Goal: Information Seeking & Learning: Learn about a topic

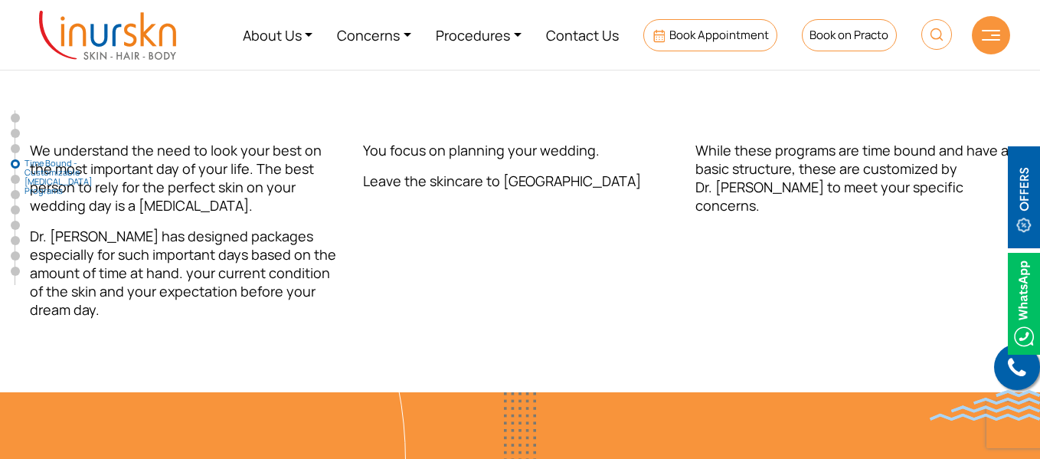
scroll to position [2677, 0]
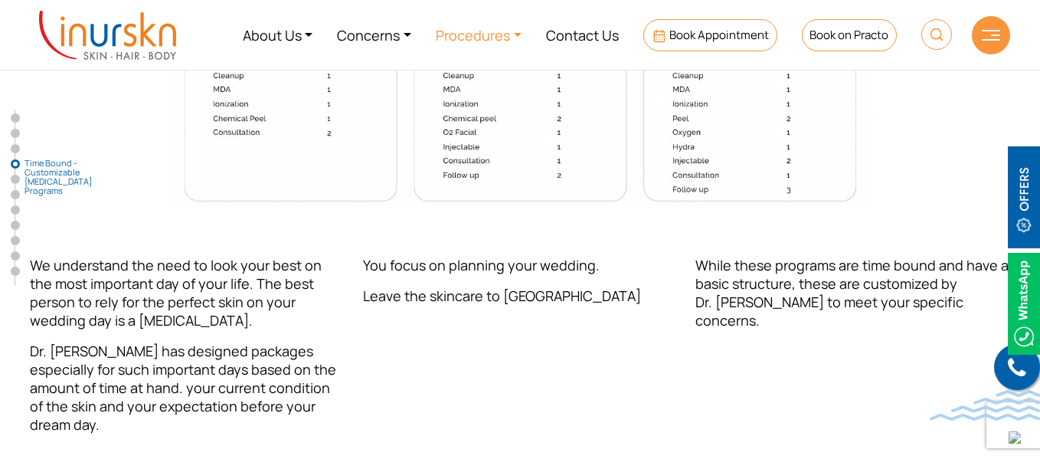
click at [516, 33] on link "Procedures" at bounding box center [479, 34] width 110 height 57
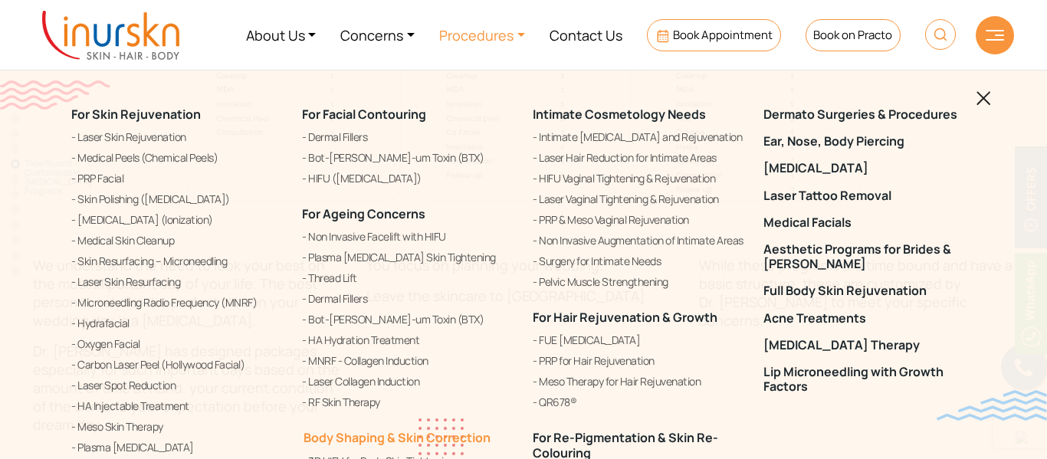
click at [423, 434] on link "Body Shaping & Skin Correction" at bounding box center [396, 437] width 188 height 17
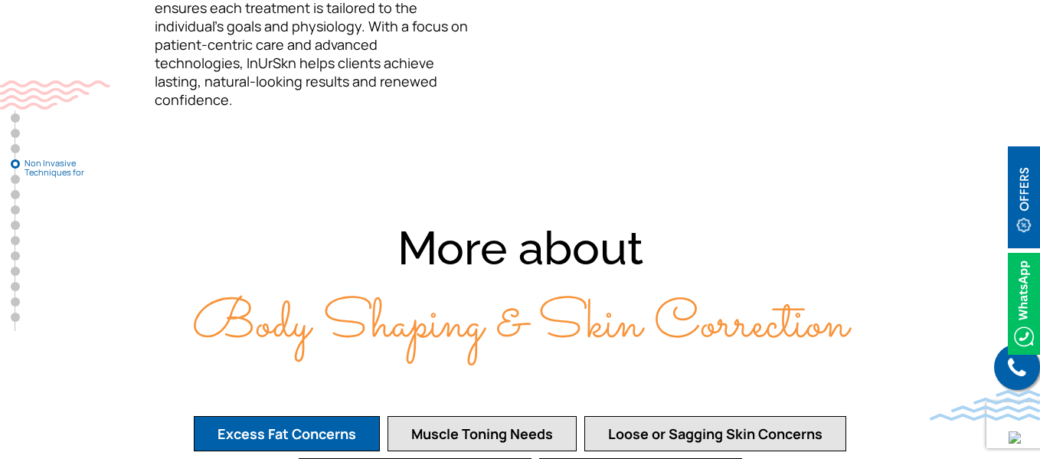
scroll to position [2911, 0]
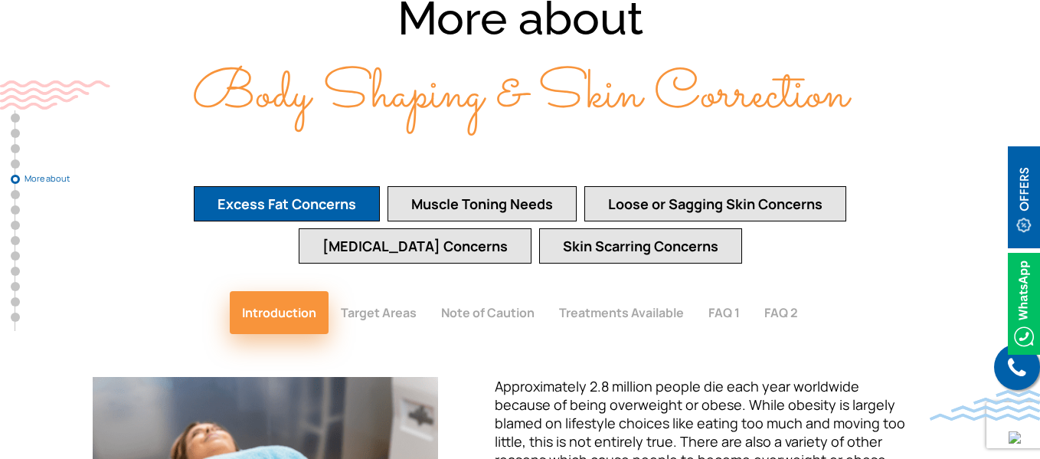
click at [491, 186] on button "Muscle Toning Needs" at bounding box center [482, 203] width 189 height 35
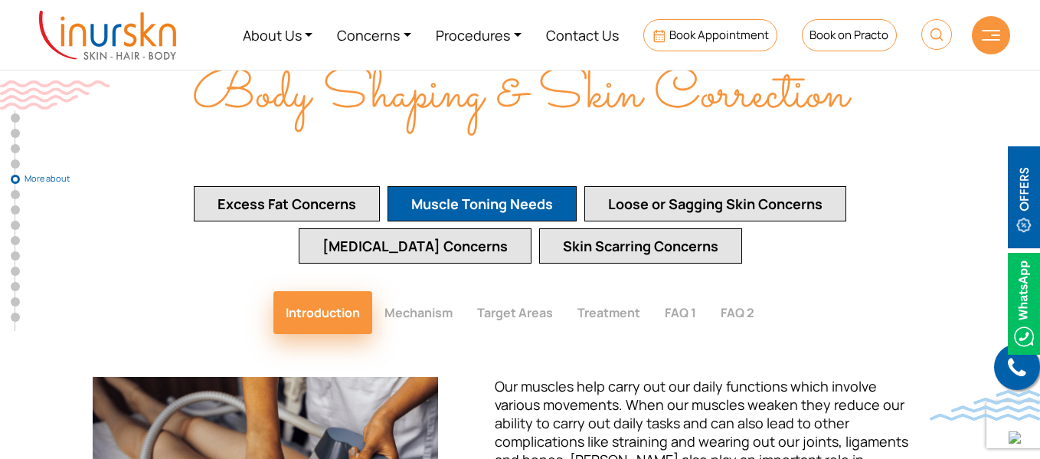
click at [307, 186] on button "Excess Fat Concerns" at bounding box center [287, 203] width 186 height 35
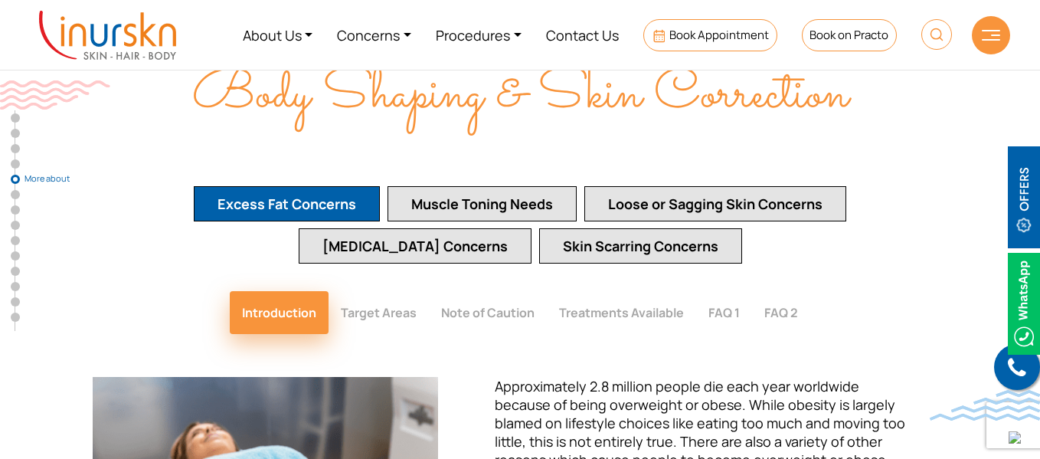
scroll to position [2988, 0]
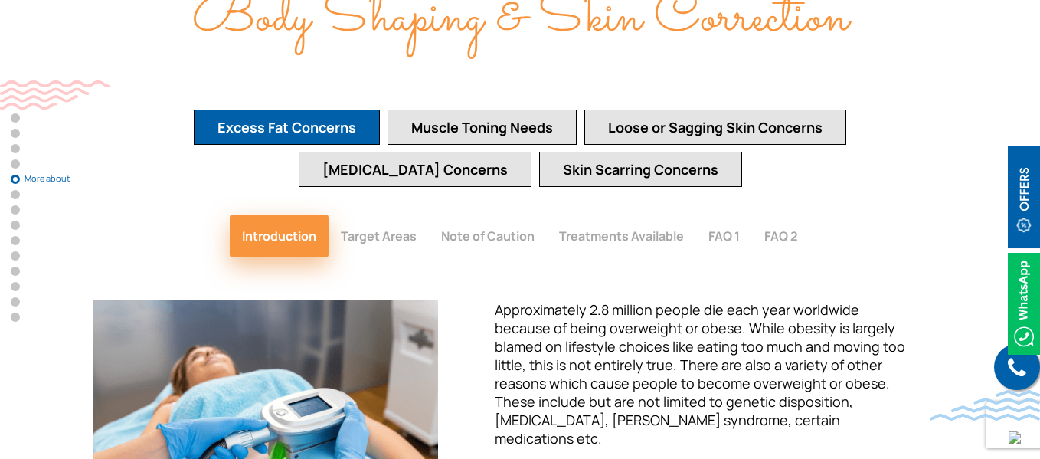
click at [640, 110] on button "Loose or Sagging Skin Concerns" at bounding box center [716, 127] width 262 height 35
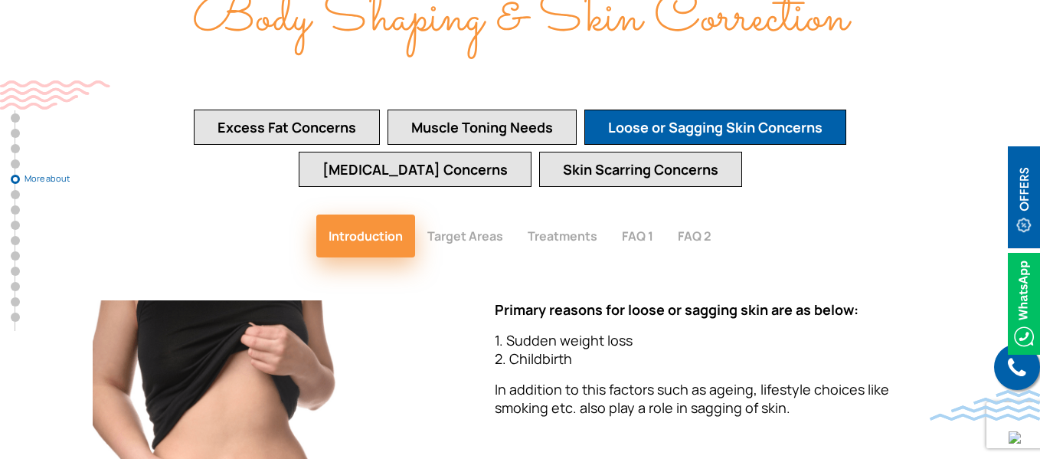
click at [463, 215] on button "Target Areas" at bounding box center [465, 236] width 100 height 43
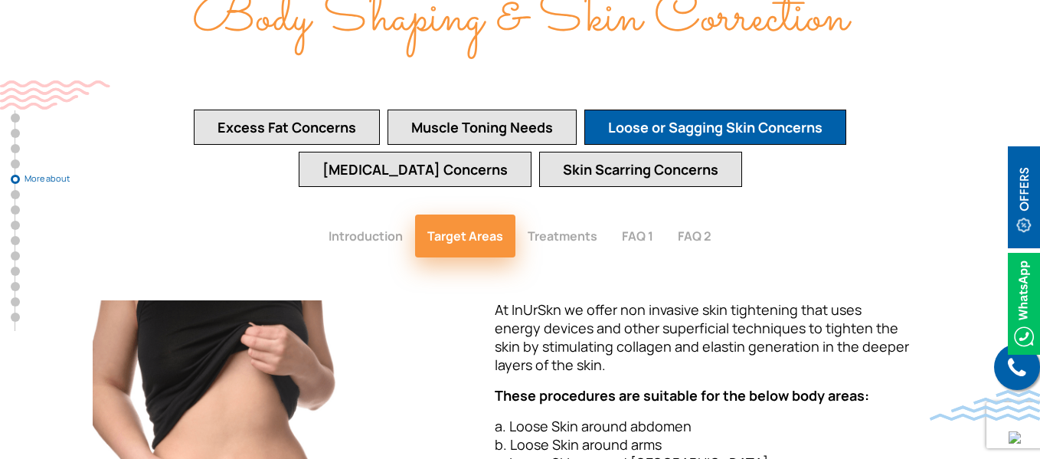
click at [565, 215] on button "Treatments" at bounding box center [563, 236] width 94 height 43
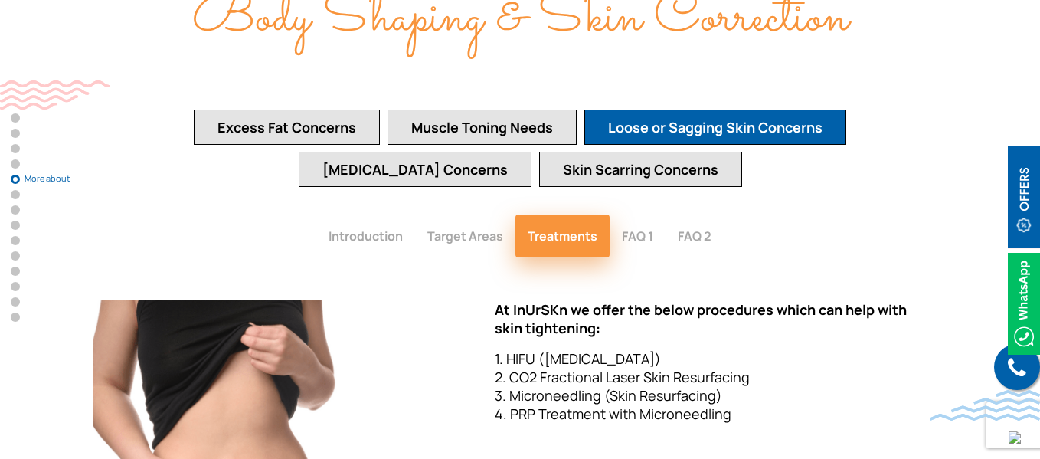
click at [640, 215] on button "FAQ 1" at bounding box center [638, 236] width 56 height 43
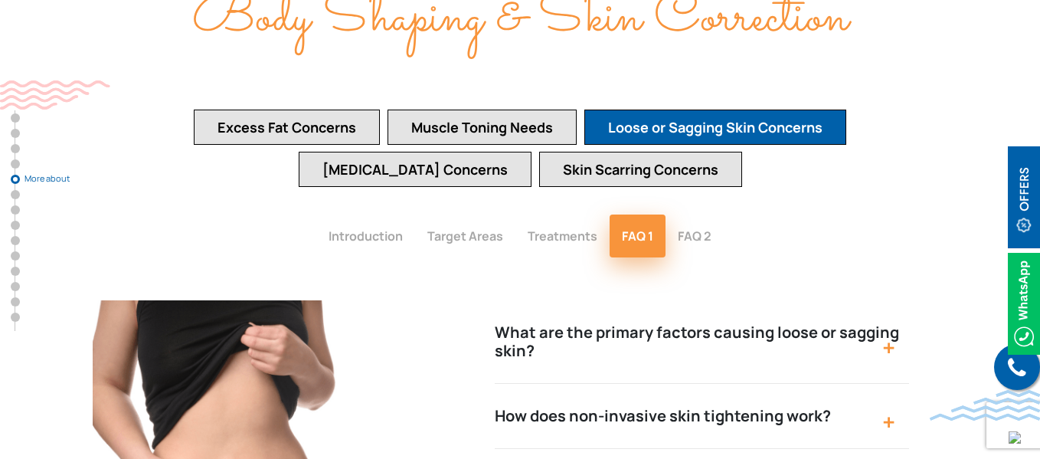
click at [580, 152] on button "Skin Scarring Concerns" at bounding box center [640, 169] width 203 height 35
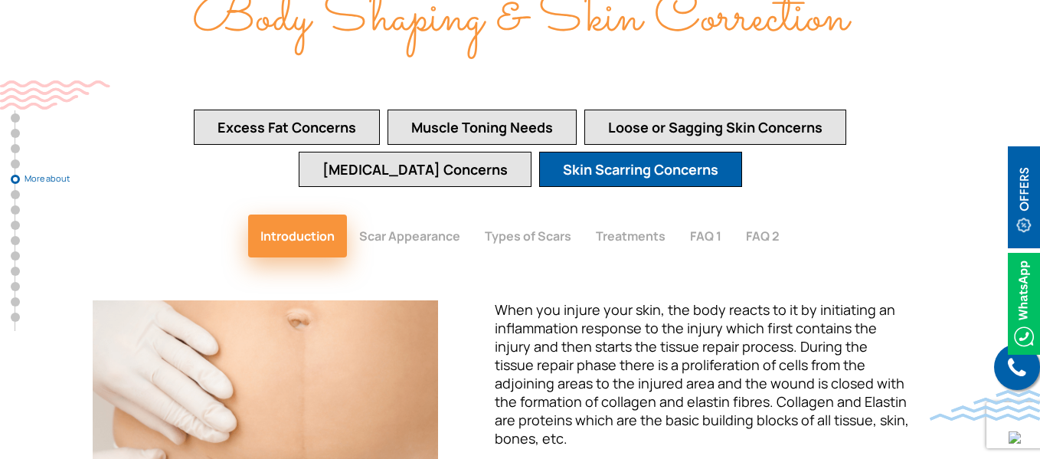
click at [441, 152] on button "Stretch Marks Concerns" at bounding box center [415, 169] width 233 height 35
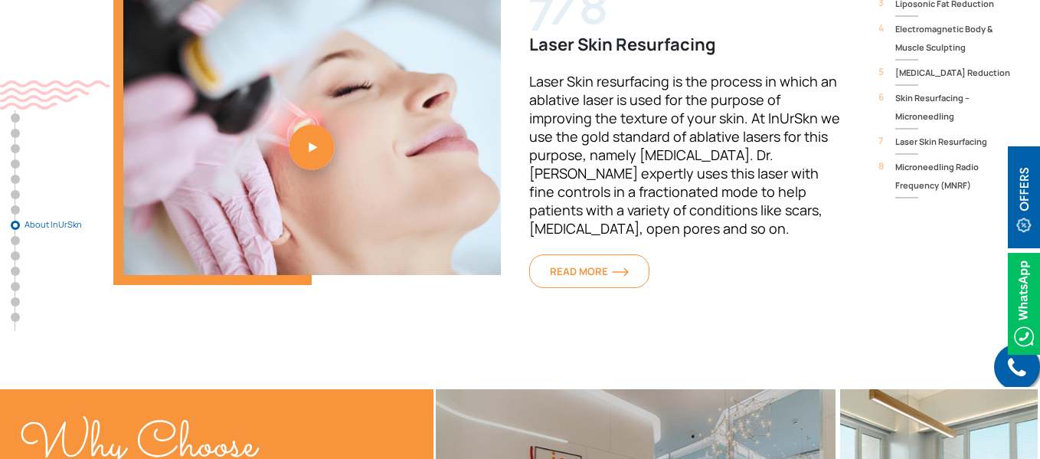
scroll to position [5439, 0]
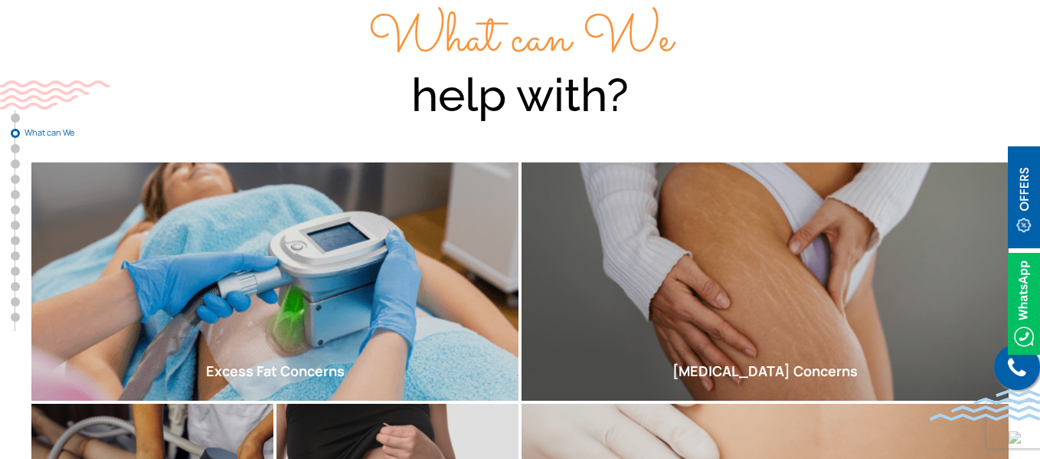
scroll to position [536, 0]
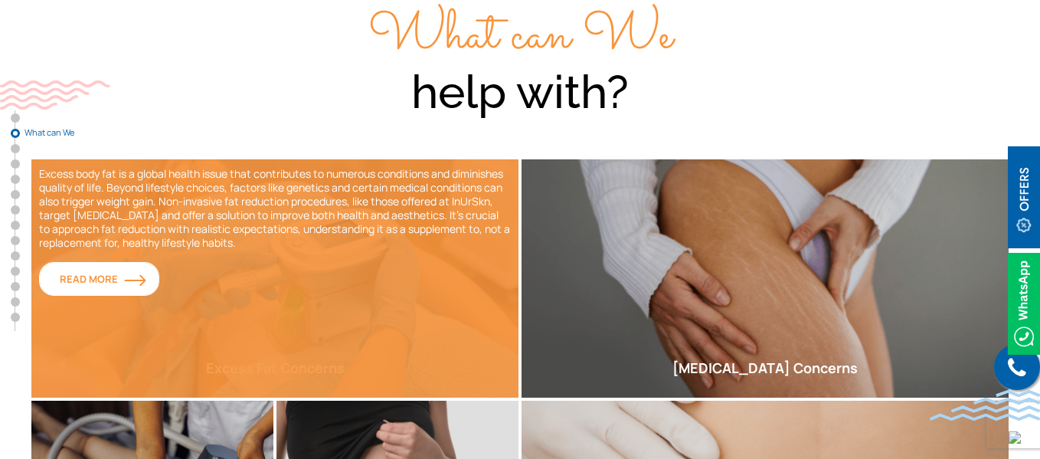
click at [81, 280] on span "Read More" at bounding box center [99, 279] width 79 height 14
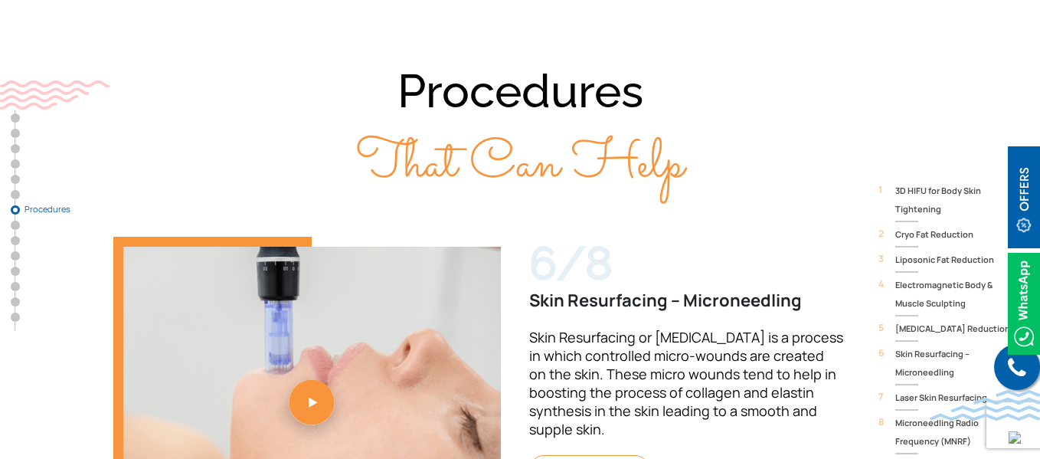
scroll to position [4590, 0]
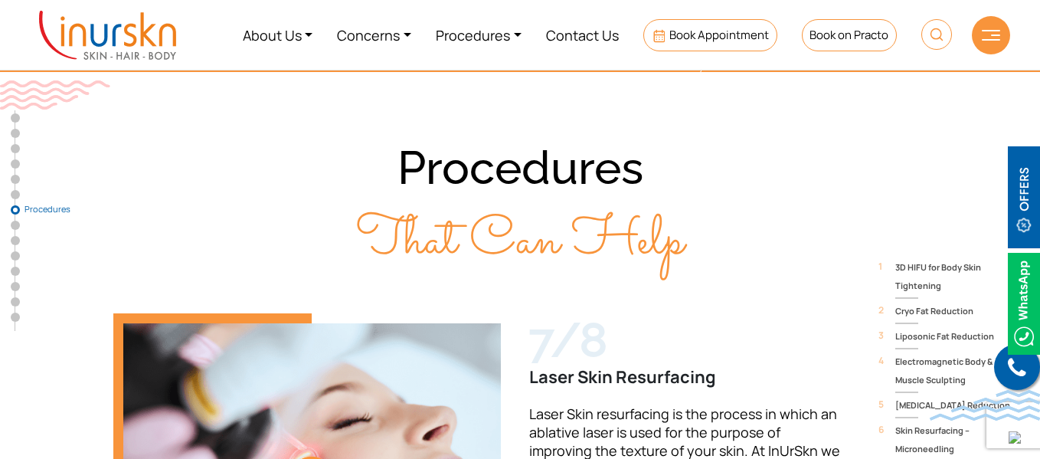
click at [961, 302] on span "Cryo Fat Reduction" at bounding box center [953, 311] width 115 height 18
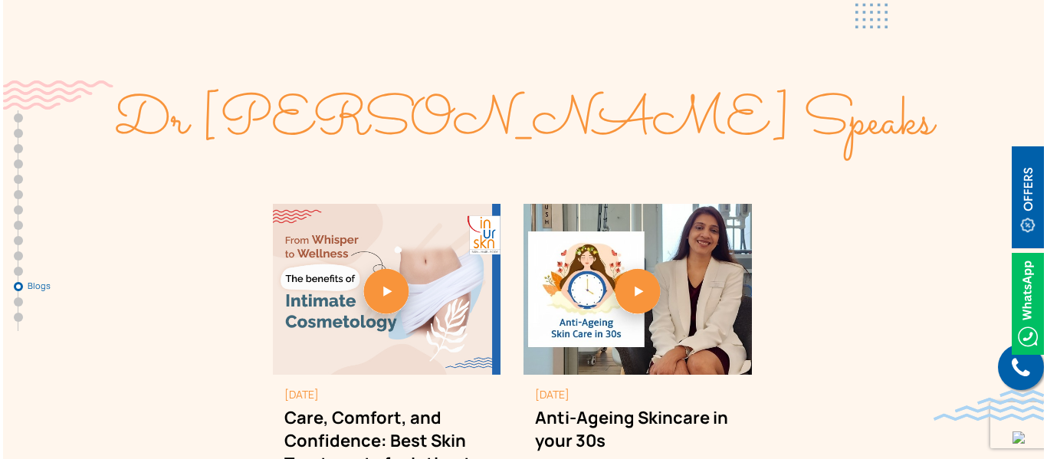
scroll to position [8114, 0]
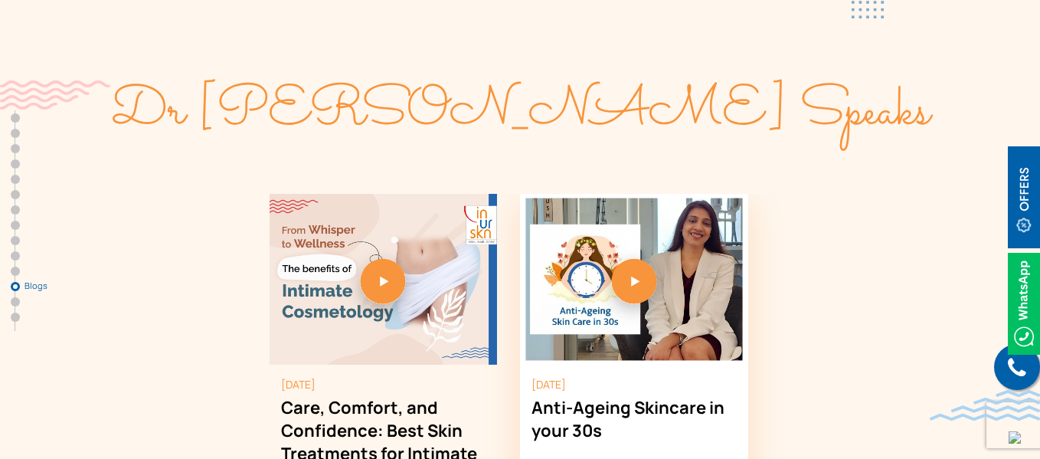
click at [637, 194] on link "2 / 2" at bounding box center [634, 279] width 228 height 171
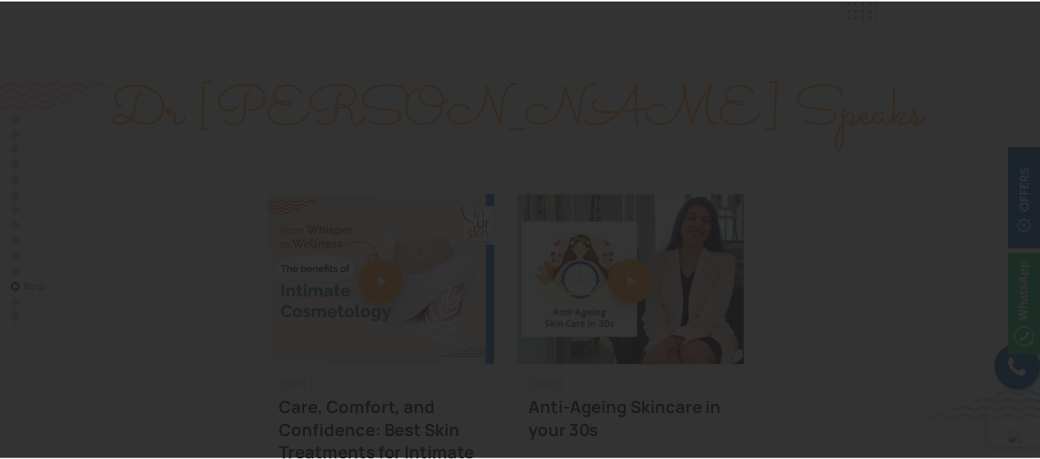
scroll to position [7, 0]
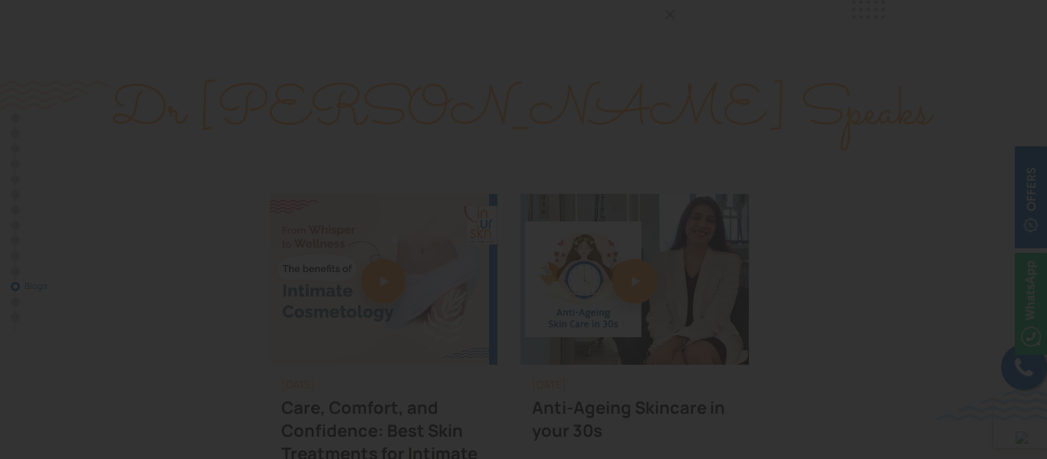
click at [704, 64] on div at bounding box center [523, 229] width 1047 height 459
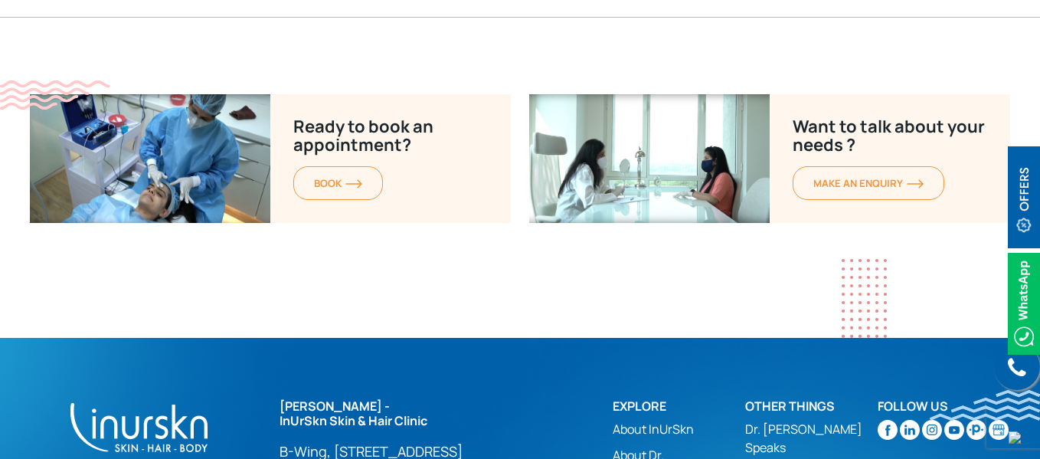
scroll to position [9423, 0]
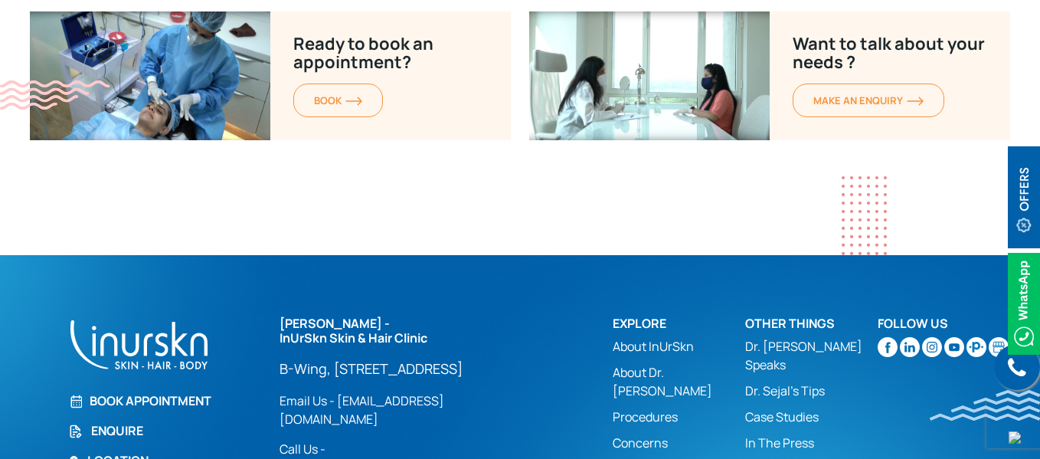
click at [116, 421] on link "Enquire" at bounding box center [164, 430] width 193 height 18
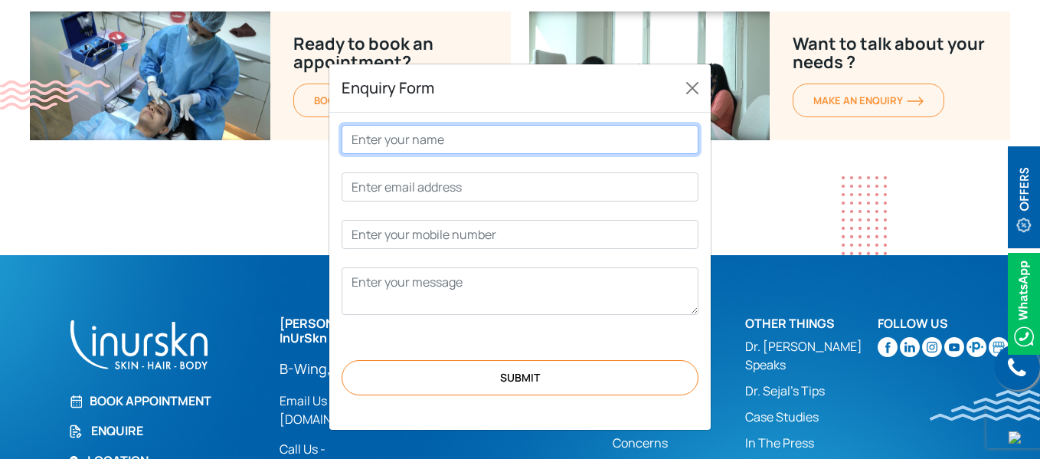
click at [447, 154] on input "Contact form" at bounding box center [520, 139] width 357 height 29
type input "arati iyer"
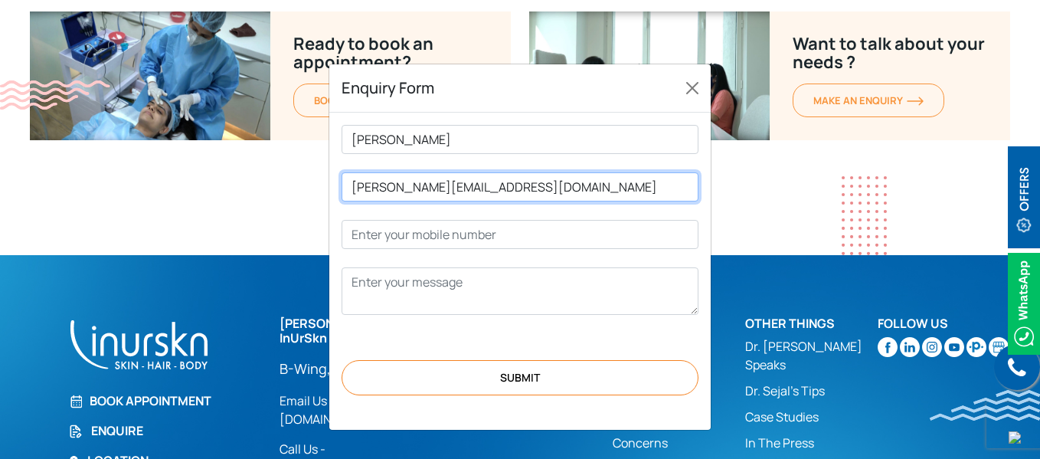
type input "arati.919@gmail.com"
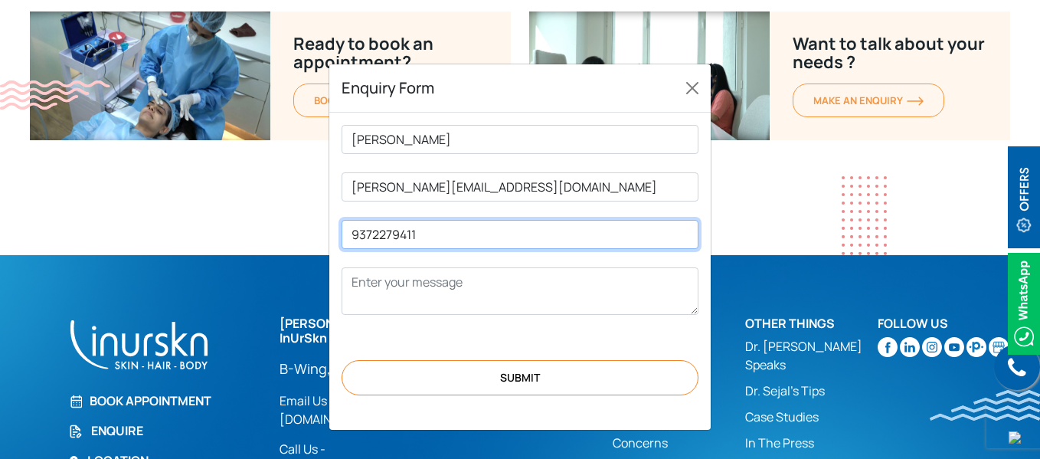
type input "9372279411"
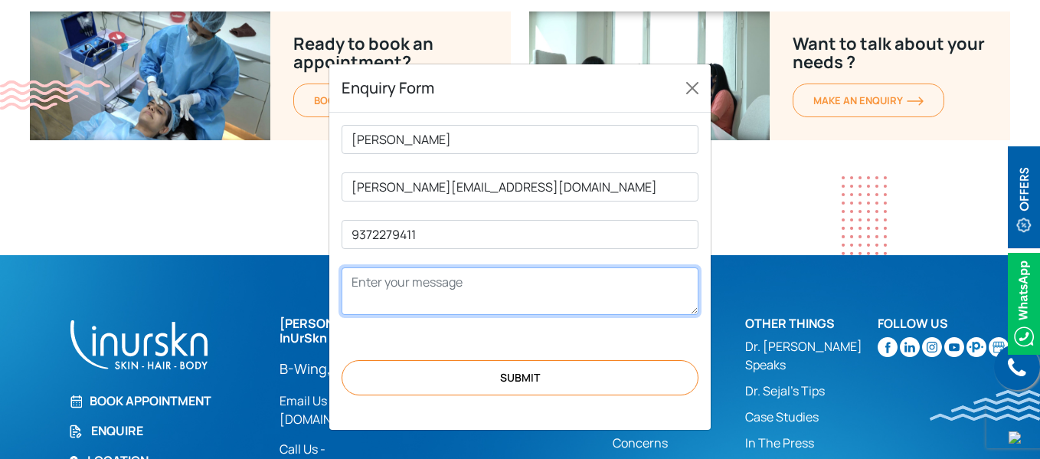
click at [499, 315] on textarea "Contact form" at bounding box center [520, 290] width 357 height 47
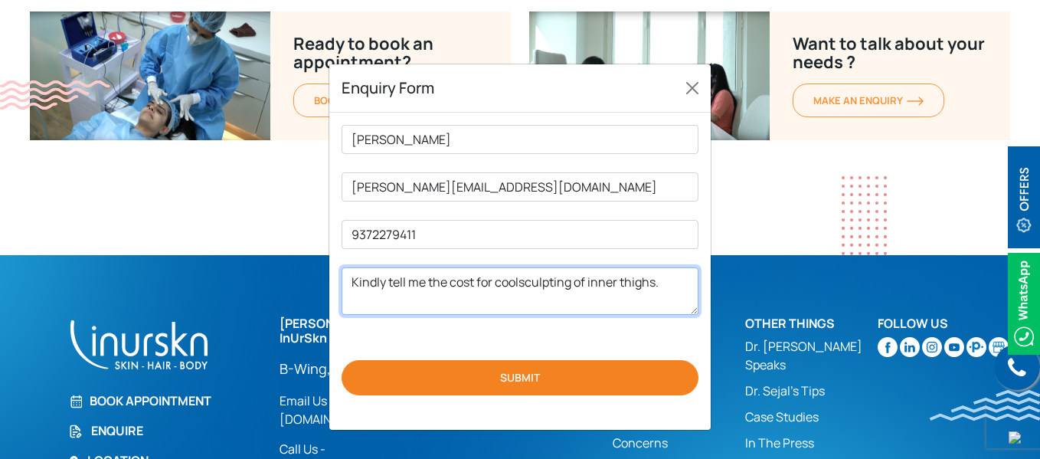
type textarea "Kindly tell me the cost for coolsculpting of inner thighs."
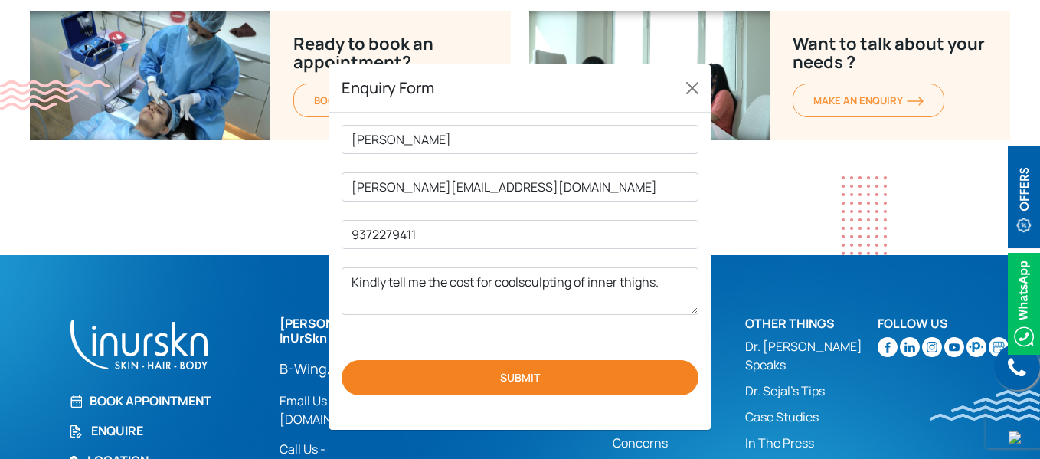
click at [535, 395] on input "Submit" at bounding box center [520, 377] width 357 height 35
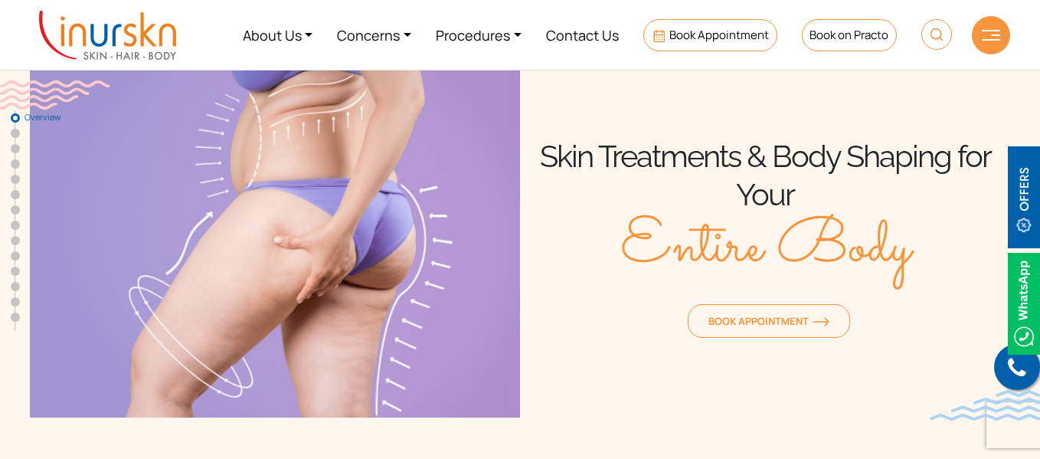
scroll to position [536, 0]
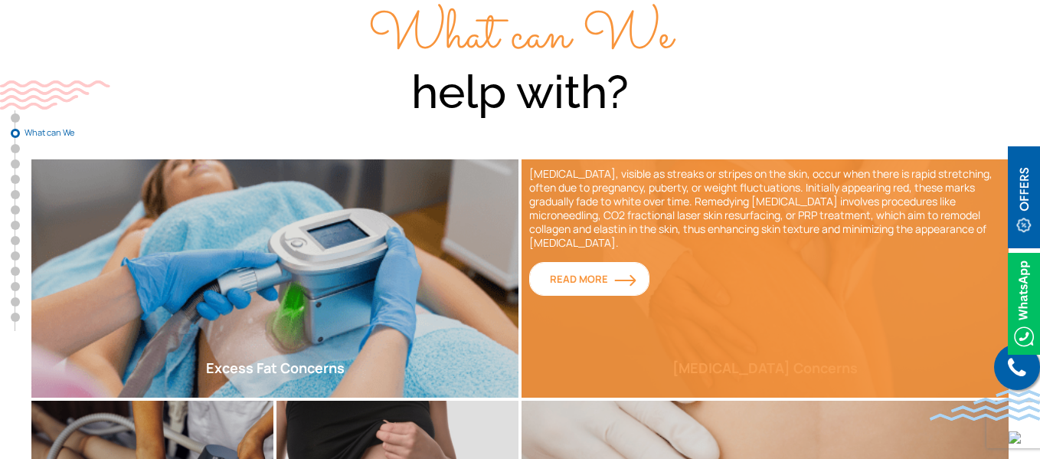
click at [588, 280] on span "Read More" at bounding box center [589, 279] width 79 height 14
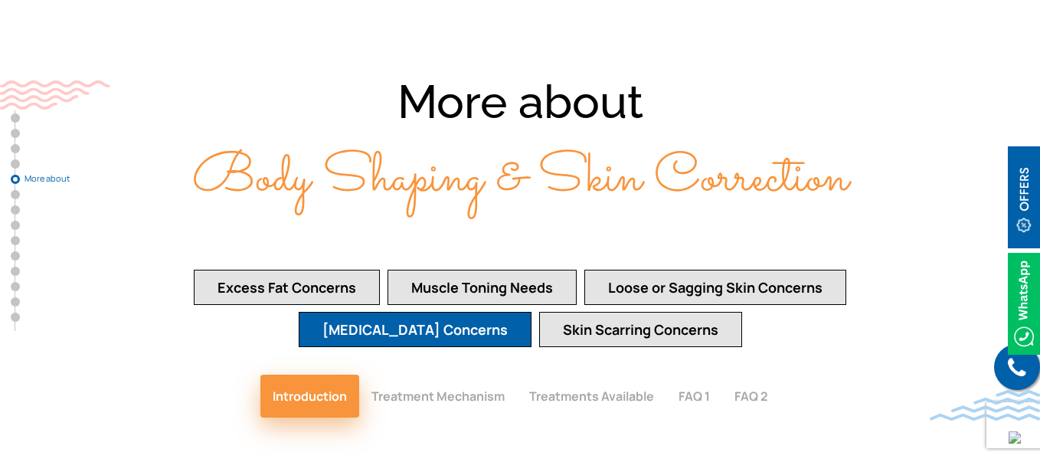
scroll to position [2904, 0]
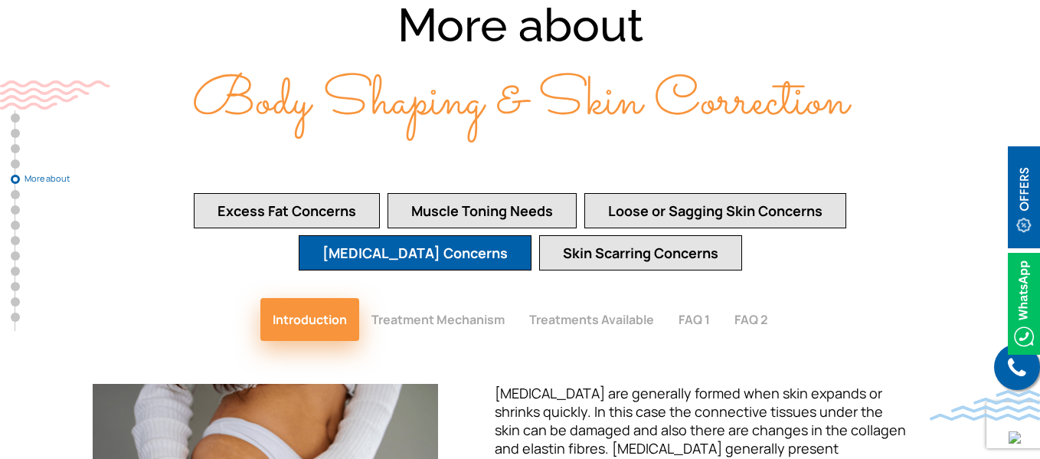
click at [466, 298] on button "Treatment Mechanism" at bounding box center [438, 319] width 158 height 43
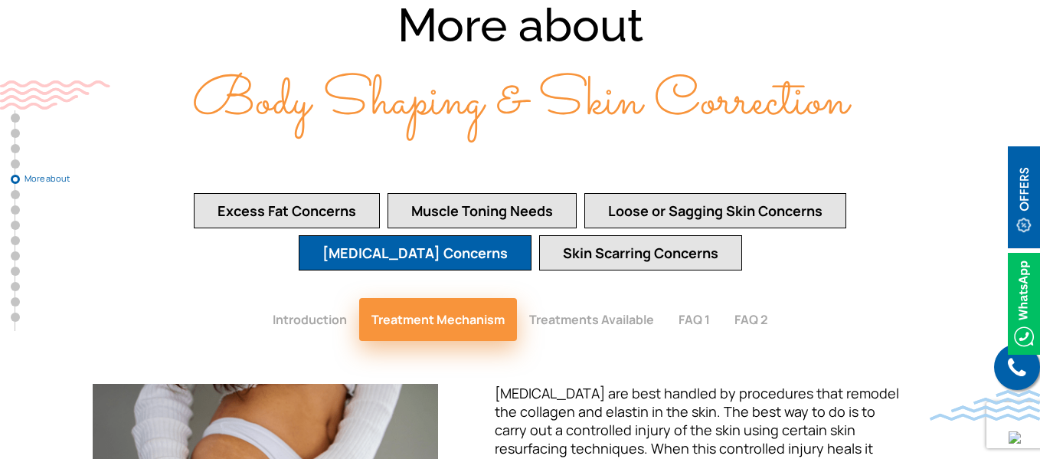
click at [573, 298] on button "Treatments Available" at bounding box center [591, 319] width 149 height 43
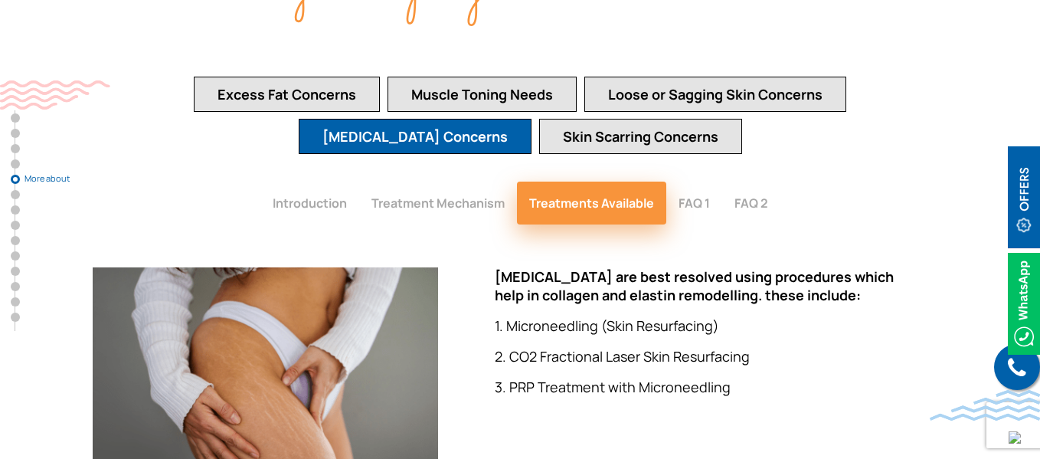
scroll to position [3058, 0]
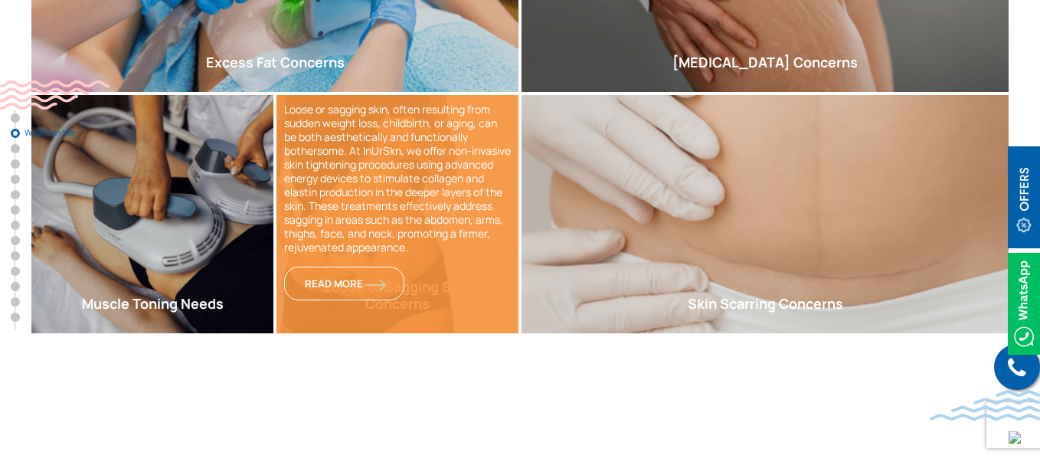
scroll to position [843, 0]
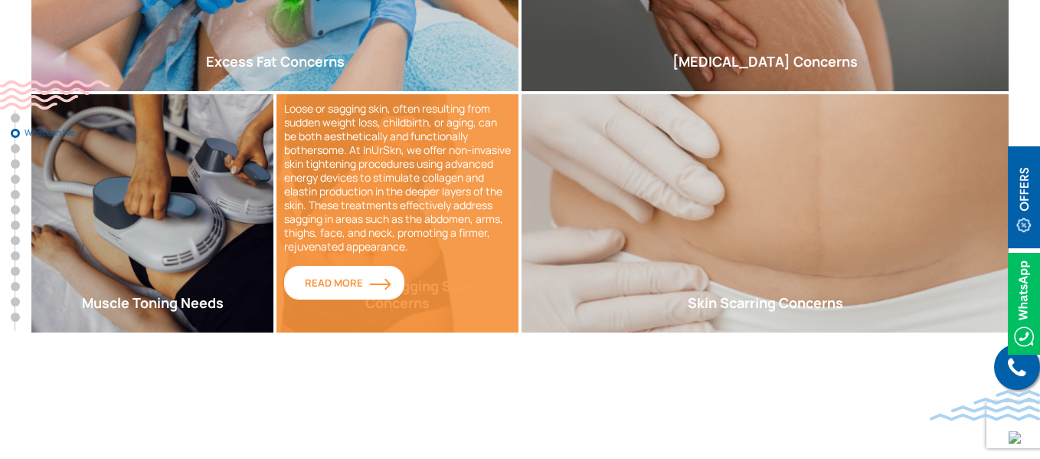
click at [362, 290] on link "Read More" at bounding box center [344, 283] width 120 height 34
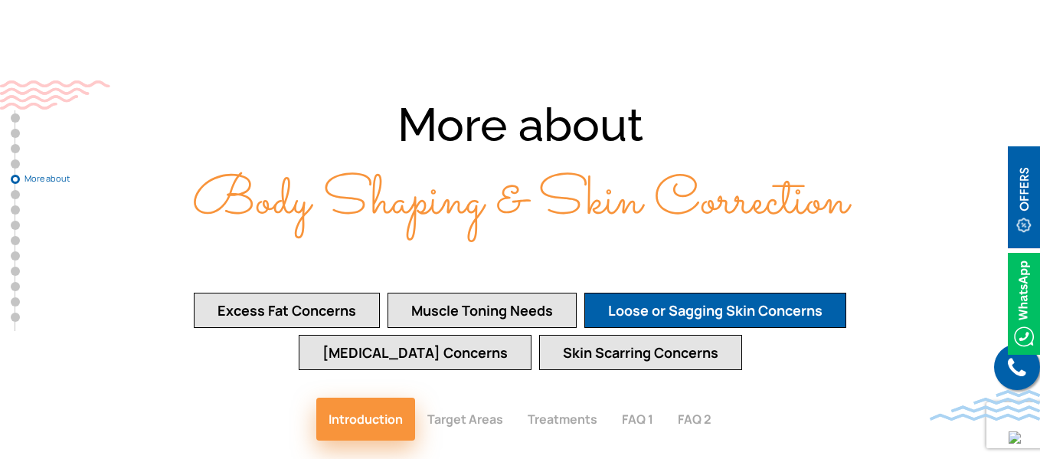
scroll to position [2828, 0]
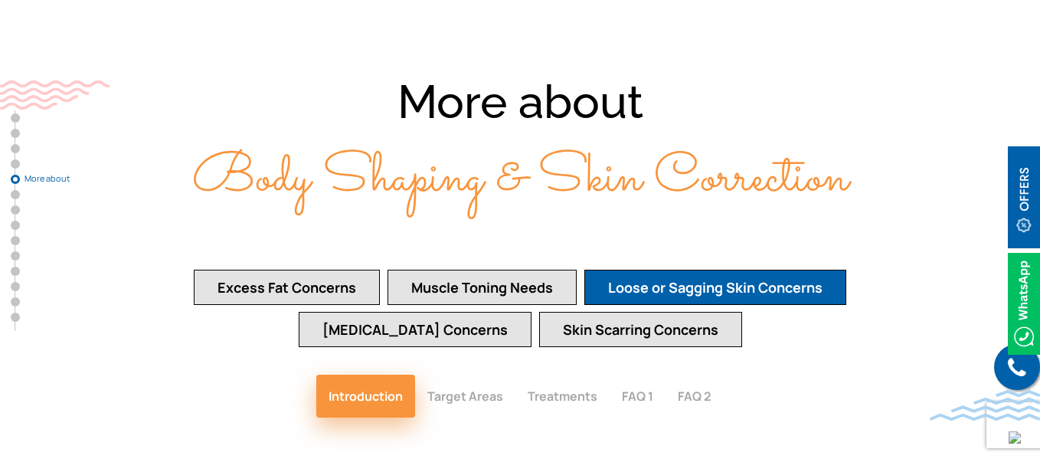
click at [583, 375] on button "Treatments" at bounding box center [563, 396] width 94 height 43
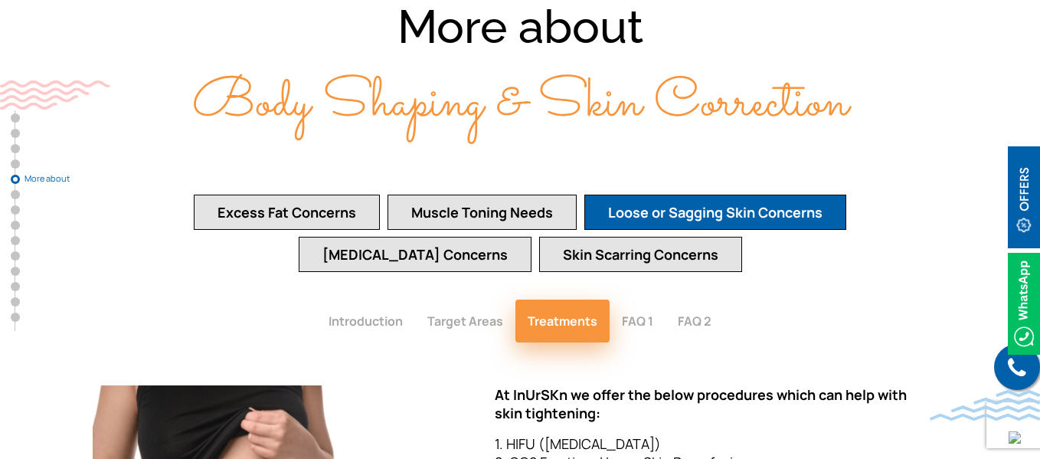
scroll to position [2981, 0]
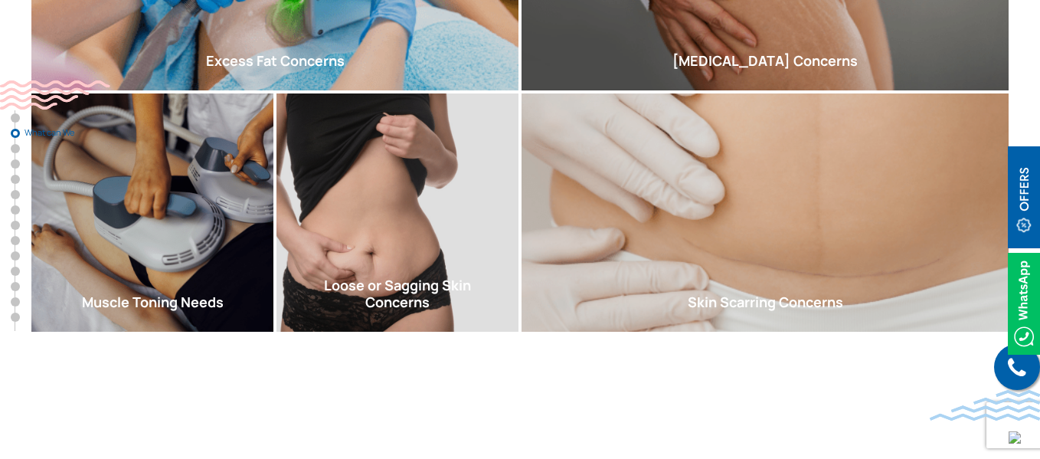
scroll to position [919, 0]
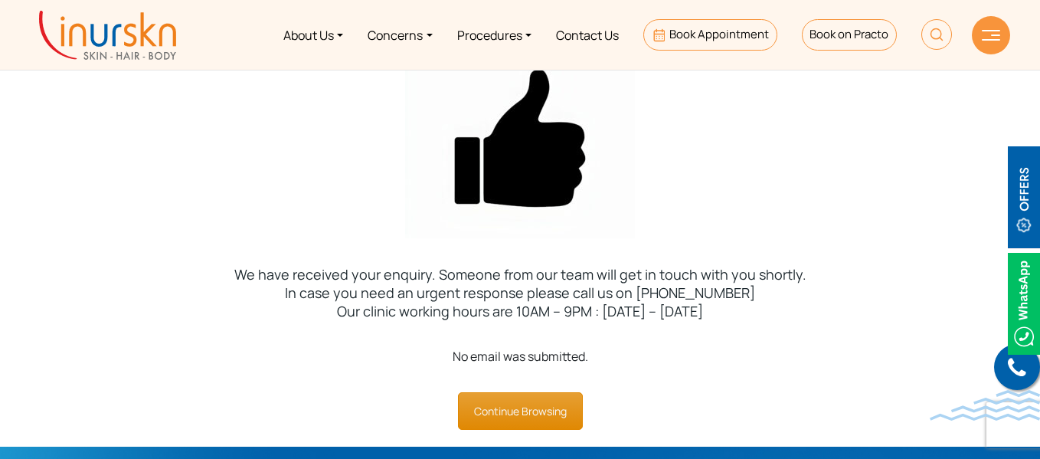
click at [531, 409] on link "Continue Browsing" at bounding box center [520, 411] width 125 height 38
